Goal: Transaction & Acquisition: Purchase product/service

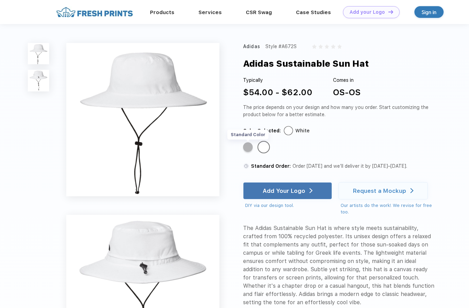
click at [248, 149] on div "Standard Color" at bounding box center [248, 147] width 10 height 10
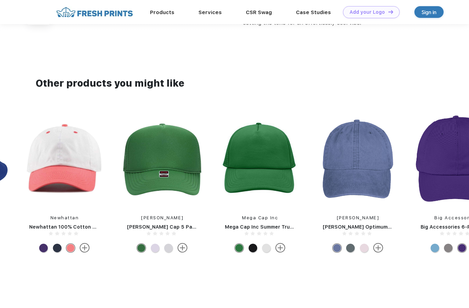
scroll to position [429, 0]
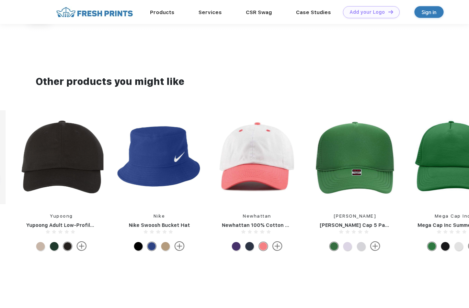
click at [153, 146] on img at bounding box center [159, 157] width 84 height 94
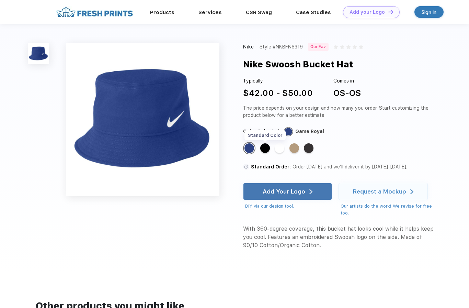
click at [266, 150] on div "Standard Color" at bounding box center [265, 148] width 10 height 10
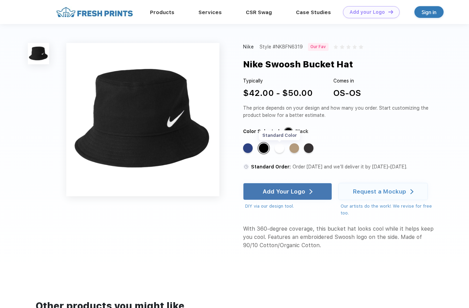
click at [278, 148] on div "Standard Color" at bounding box center [280, 148] width 10 height 10
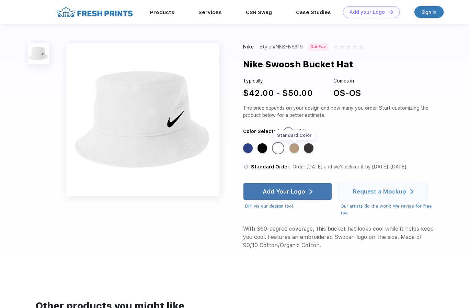
click at [294, 149] on div "Standard Color" at bounding box center [294, 148] width 10 height 10
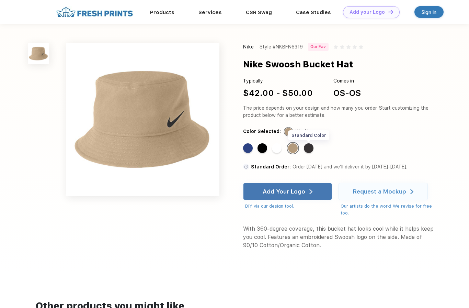
click at [309, 148] on div "Standard Color" at bounding box center [309, 148] width 10 height 10
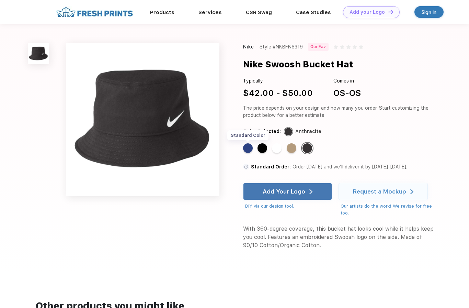
click at [246, 148] on div "Standard Color" at bounding box center [248, 148] width 10 height 10
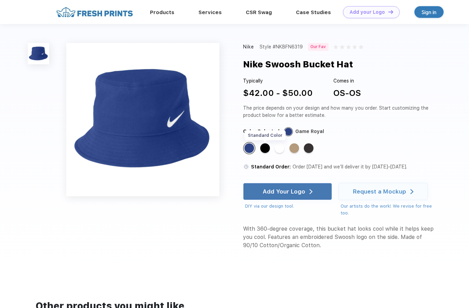
click at [264, 147] on div "Standard Color" at bounding box center [265, 148] width 10 height 10
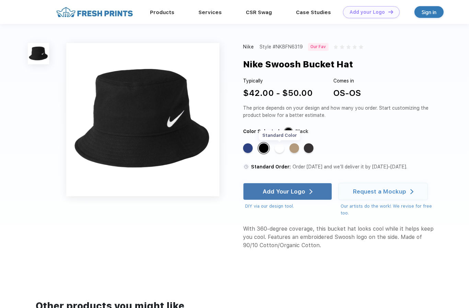
click at [278, 150] on div "Standard Color" at bounding box center [280, 148] width 10 height 10
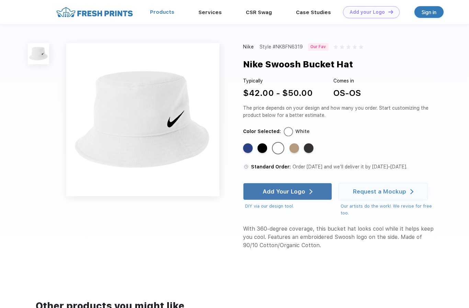
click at [166, 10] on link "Products" at bounding box center [162, 12] width 24 height 6
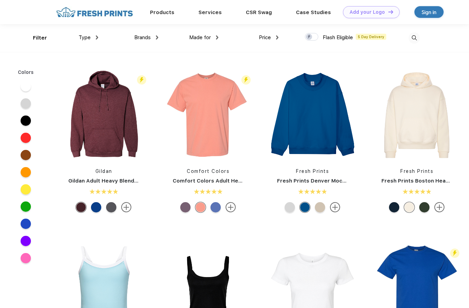
scroll to position [0, 0]
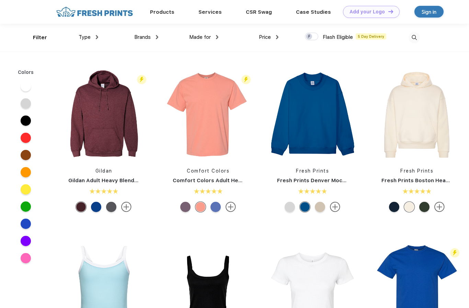
click at [90, 35] on span "Type" at bounding box center [85, 37] width 12 height 6
click at [96, 37] on img at bounding box center [97, 37] width 2 height 4
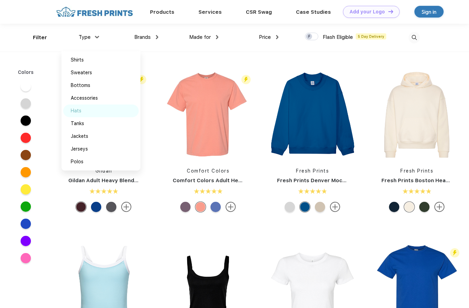
click at [87, 113] on div "Hats" at bounding box center [101, 110] width 76 height 13
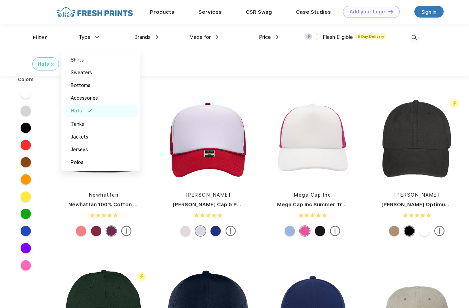
click at [166, 64] on div "Hats" at bounding box center [234, 63] width 469 height 24
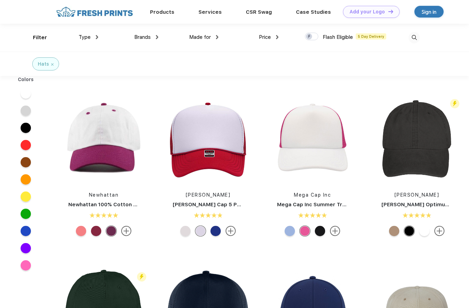
click at [157, 38] on img at bounding box center [157, 37] width 2 height 4
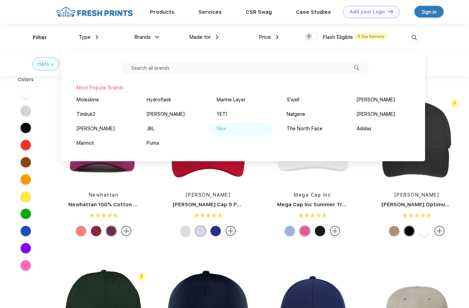
click at [226, 129] on div "Nike" at bounding box center [241, 129] width 63 height 13
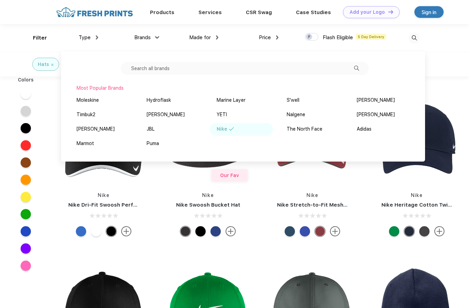
click at [170, 35] on div "Made for Unisex Women Men Youth" at bounding box center [188, 38] width 60 height 28
